Goal: Transaction & Acquisition: Download file/media

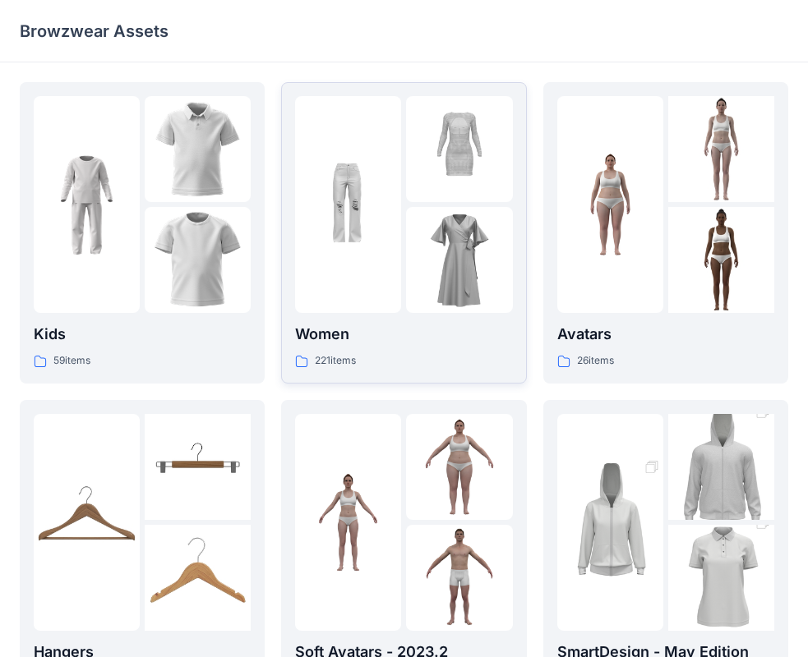
click at [449, 227] on div at bounding box center [459, 260] width 106 height 106
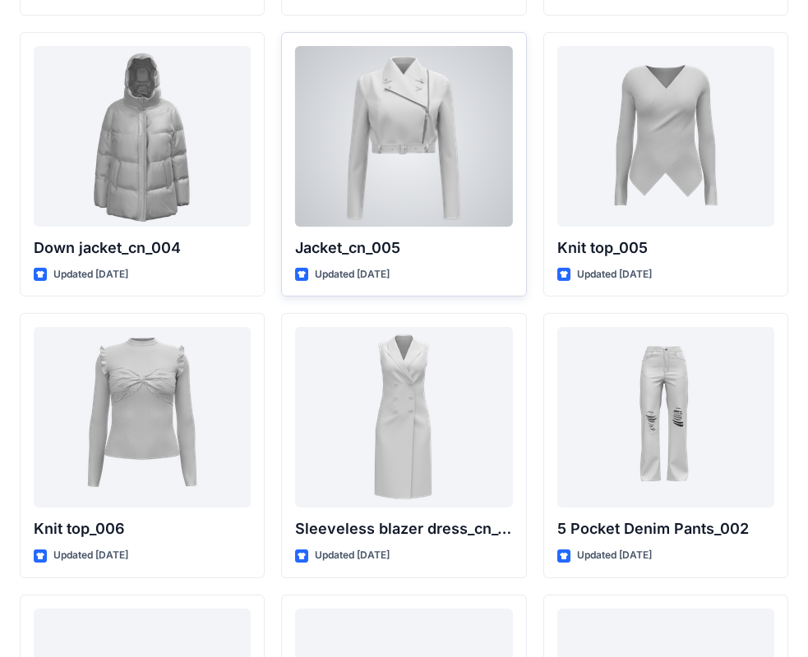
scroll to position [10910, 0]
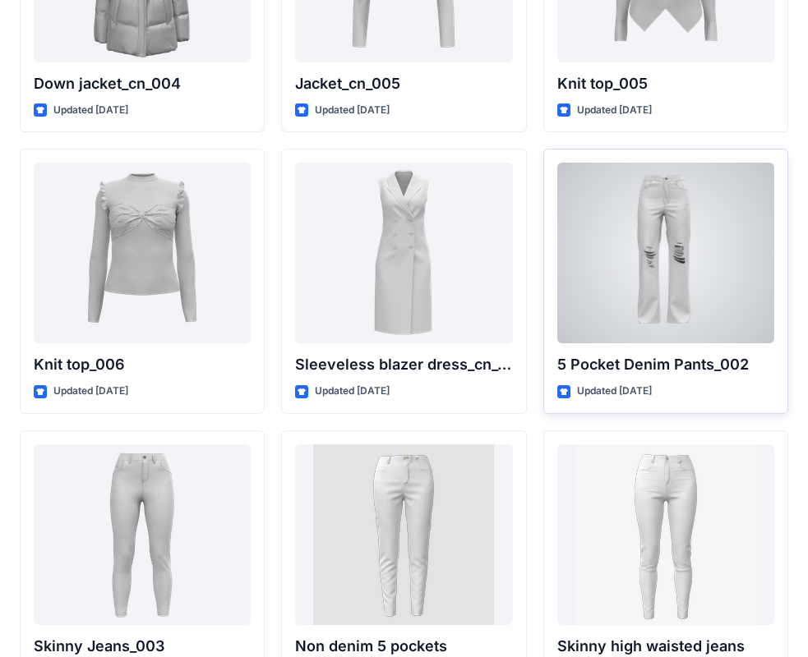
click at [664, 262] on div at bounding box center [665, 253] width 217 height 181
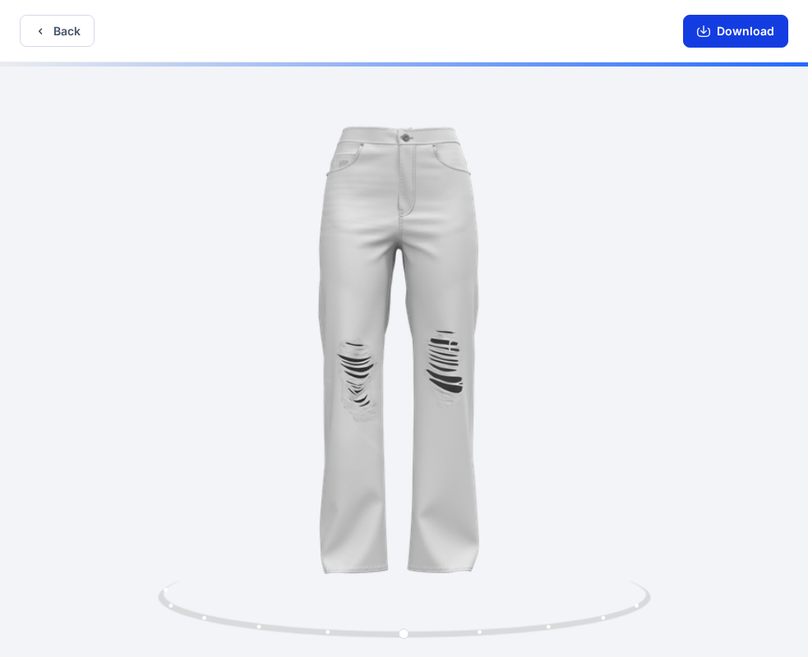
click at [721, 34] on button "Download" at bounding box center [735, 31] width 105 height 33
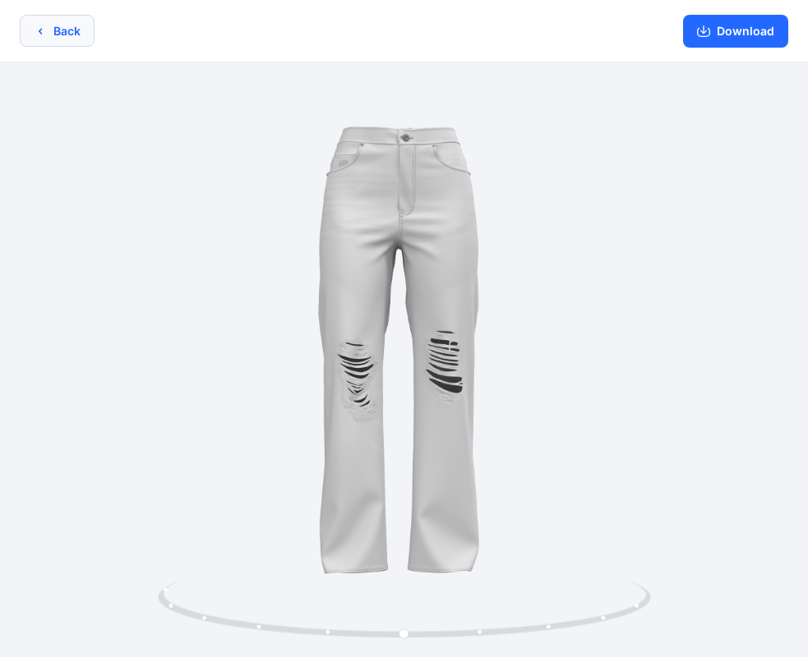
click at [68, 27] on button "Back" at bounding box center [57, 31] width 75 height 32
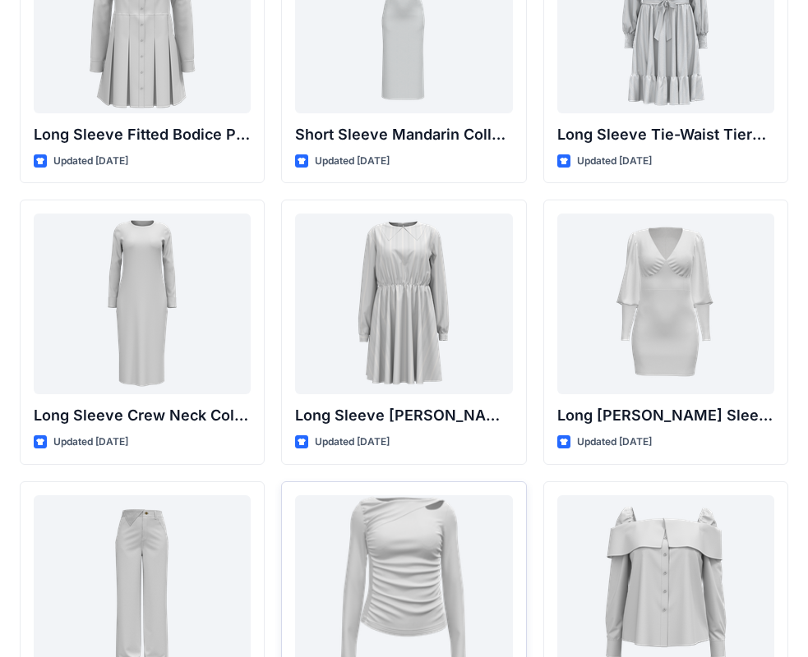
scroll to position [6884, 0]
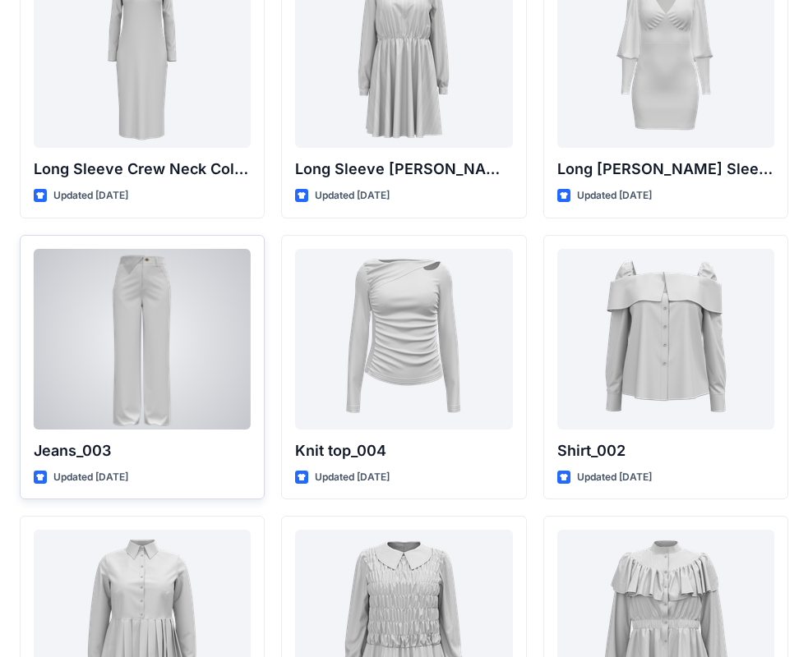
click at [140, 363] on div at bounding box center [142, 339] width 217 height 181
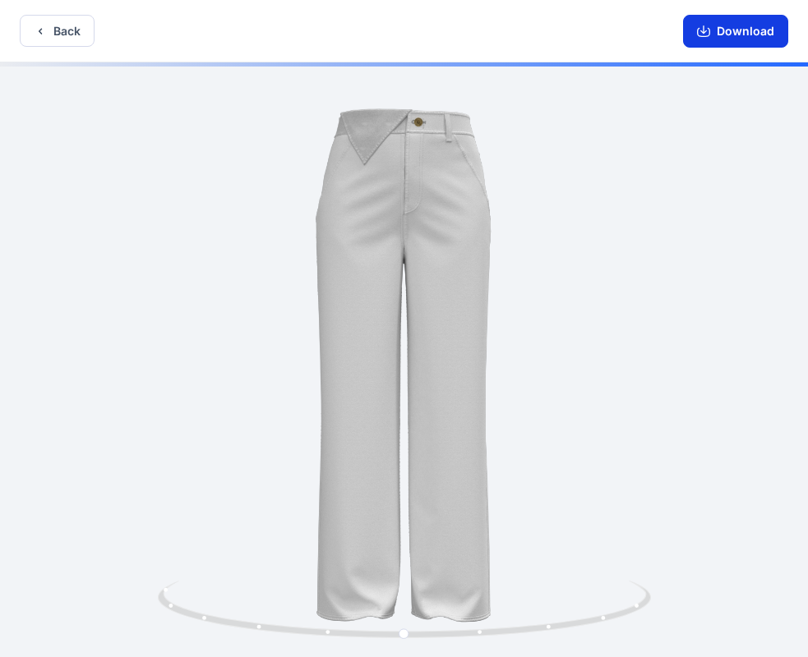
click at [712, 30] on button "Download" at bounding box center [735, 31] width 105 height 33
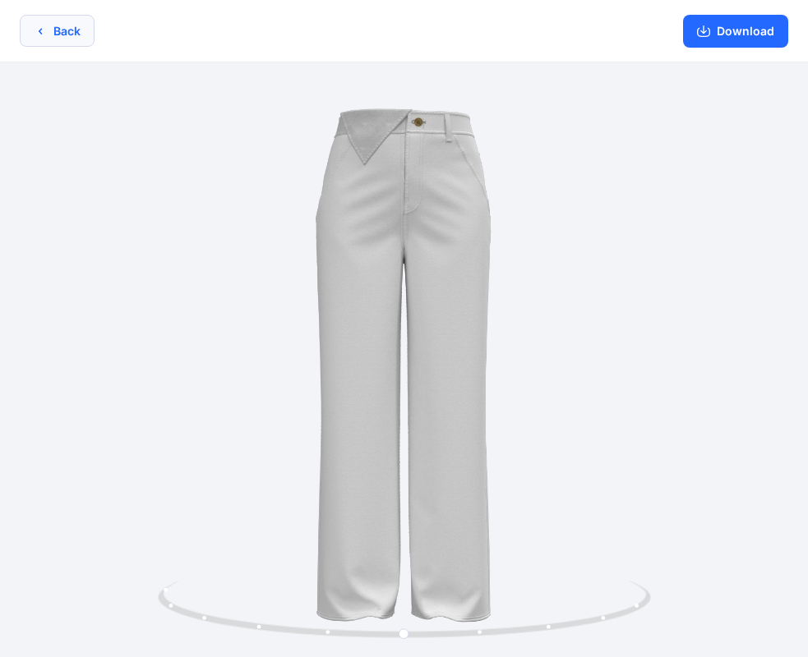
click at [45, 35] on icon "button" at bounding box center [40, 31] width 13 height 13
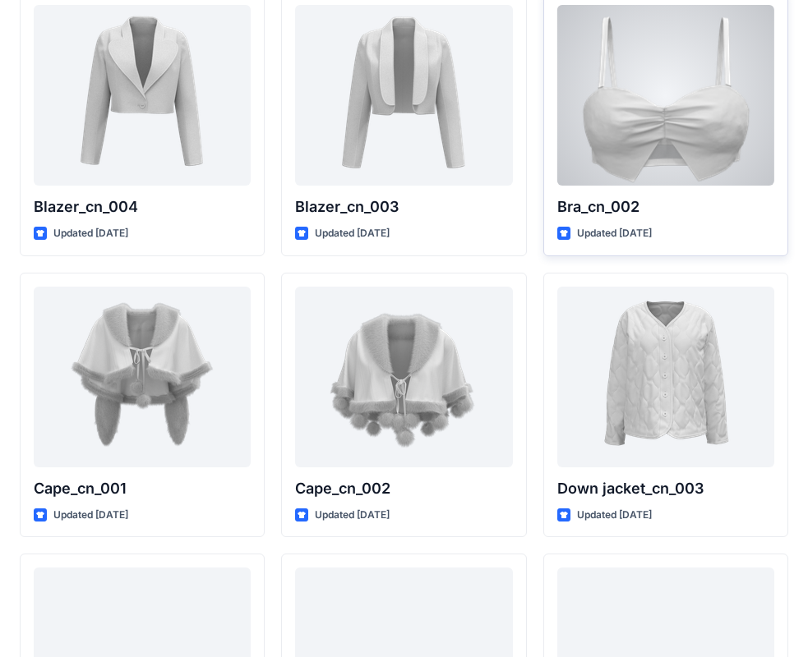
scroll to position [9860, 0]
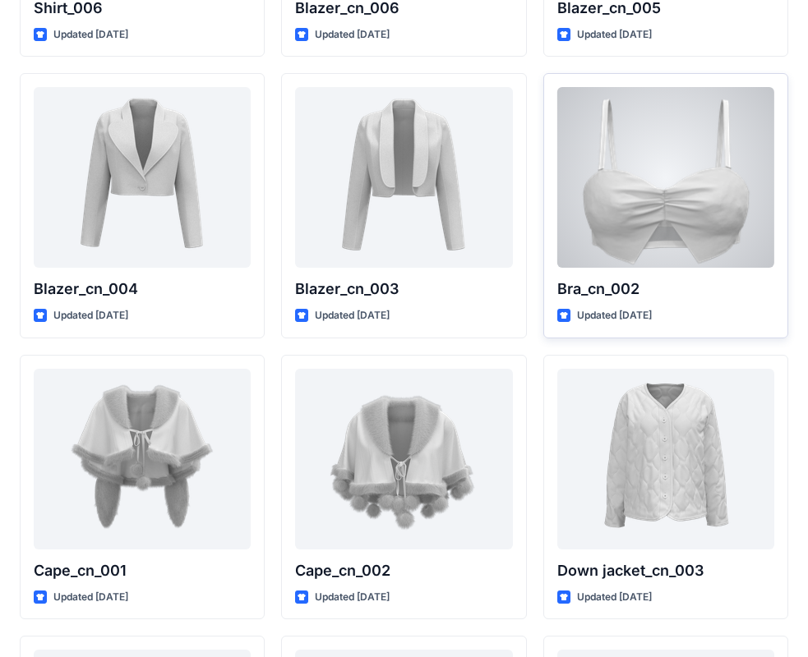
click at [650, 209] on div at bounding box center [665, 177] width 217 height 181
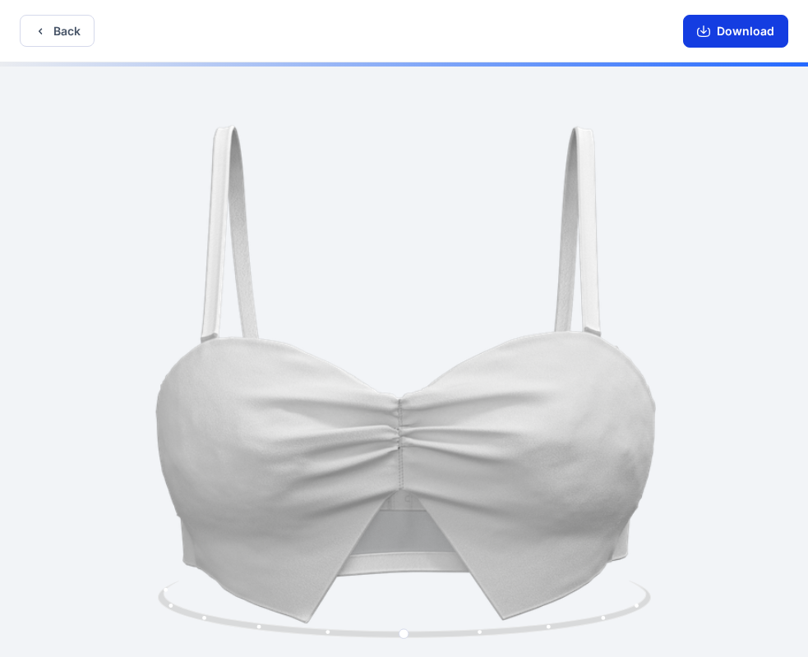
click at [731, 30] on button "Download" at bounding box center [735, 31] width 105 height 33
click at [58, 25] on button "Back" at bounding box center [57, 31] width 75 height 32
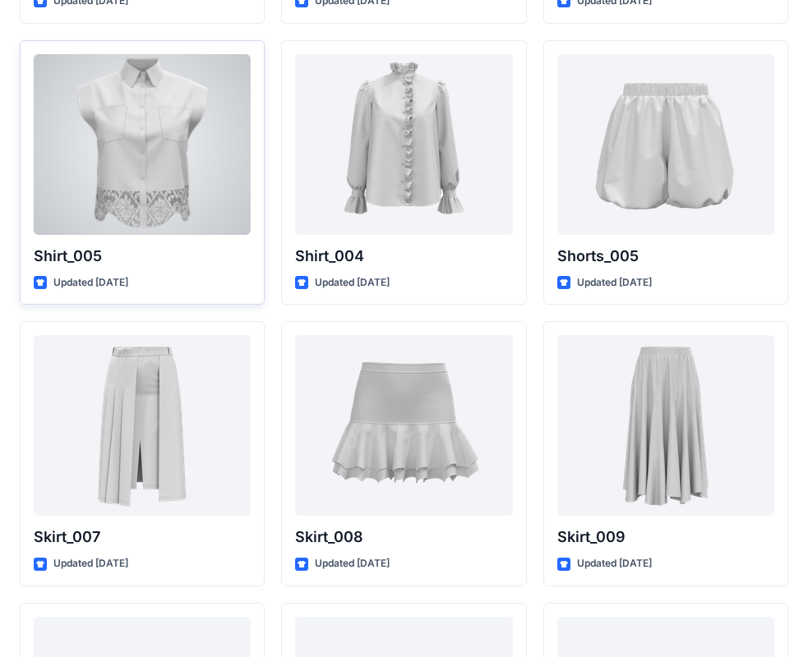
scroll to position [7230, 0]
